Goal: Transaction & Acquisition: Purchase product/service

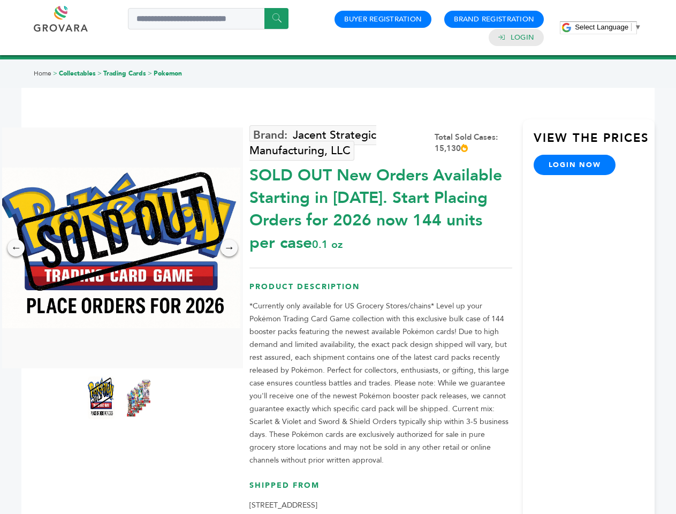
click at [608, 27] on span "Select Language" at bounding box center [602, 27] width 54 height 8
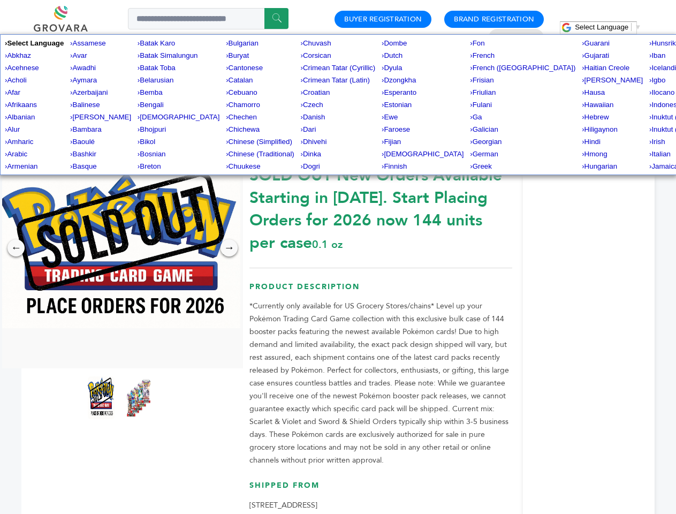
click at [120, 248] on img at bounding box center [119, 248] width 241 height 161
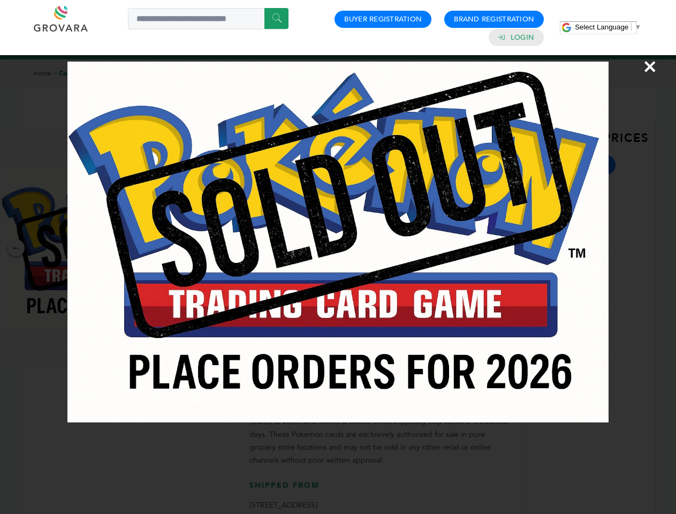
click at [16, 248] on div "×" at bounding box center [338, 257] width 676 height 514
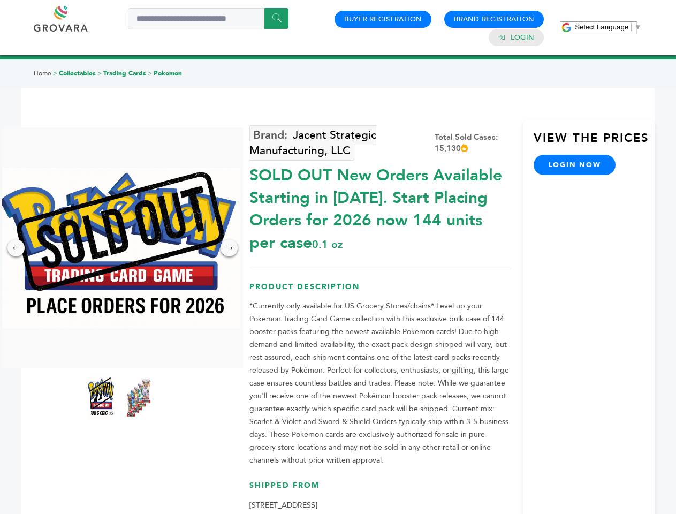
click at [229, 248] on div "→" at bounding box center [229, 247] width 17 height 17
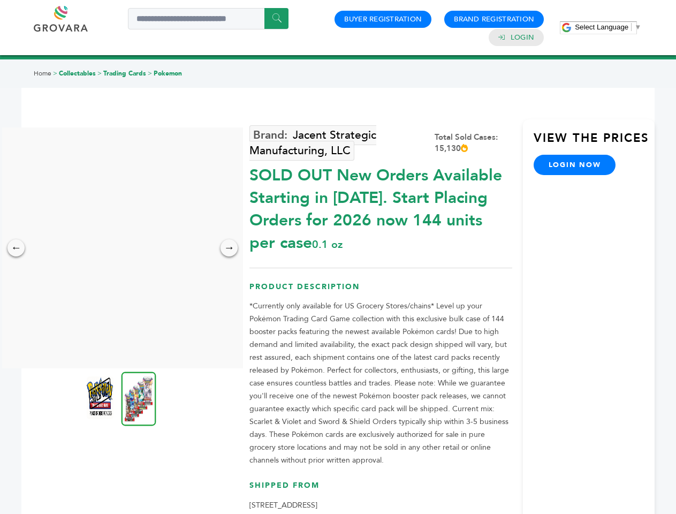
click at [101, 398] on img at bounding box center [100, 397] width 27 height 43
click at [0, 0] on div "×" at bounding box center [0, 0] width 0 height 0
